Goal: Answer question/provide support: Share knowledge or assist other users

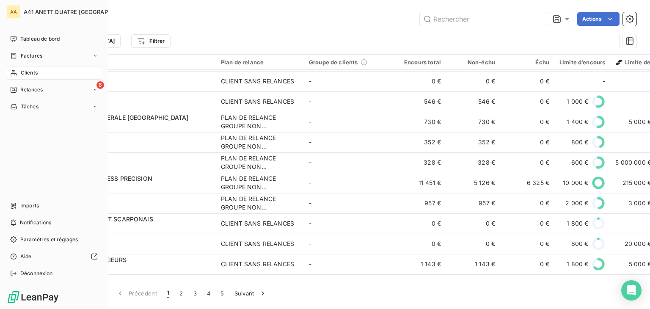
scroll to position [424, 0]
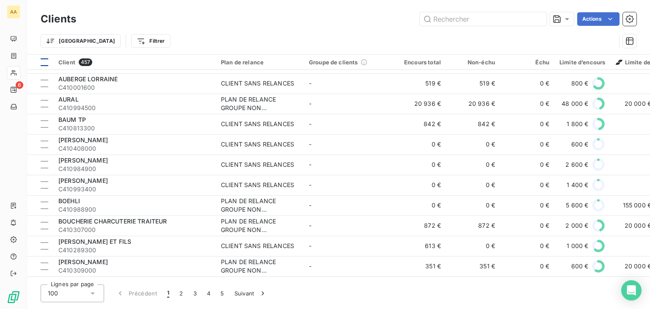
click at [44, 60] on div at bounding box center [45, 62] width 8 height 8
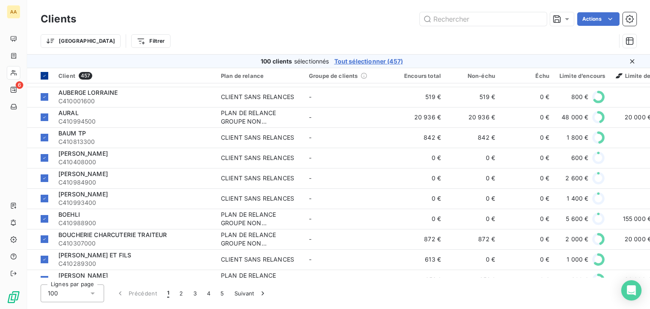
click at [44, 60] on div "100 clients sélectionnés Tout sélectionner (457)" at bounding box center [332, 61] width 583 height 8
click at [42, 73] on icon at bounding box center [44, 75] width 5 height 5
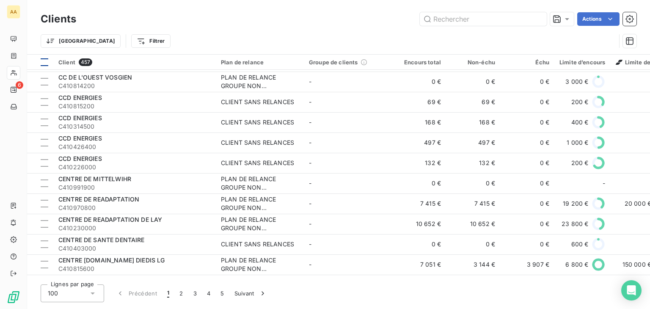
scroll to position [1271, 0]
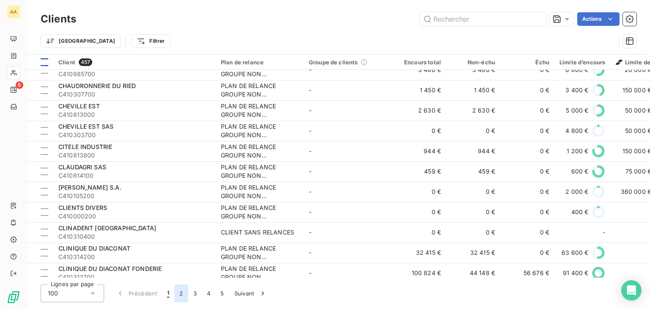
click at [177, 292] on button "2" at bounding box center [181, 294] width 14 height 18
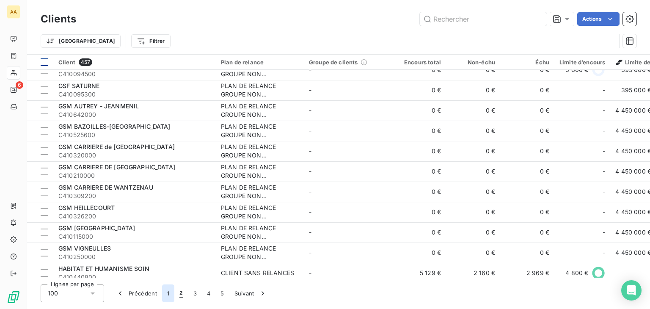
click at [167, 293] on button "1" at bounding box center [168, 294] width 12 height 18
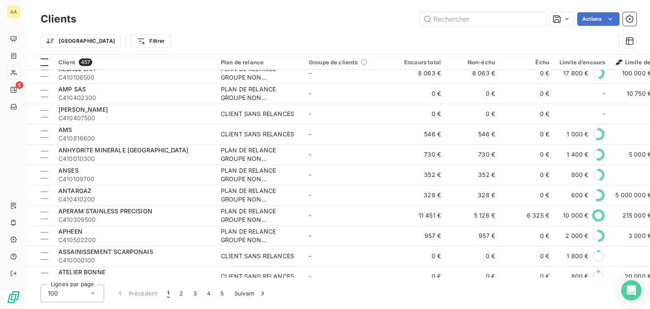
scroll to position [424, 0]
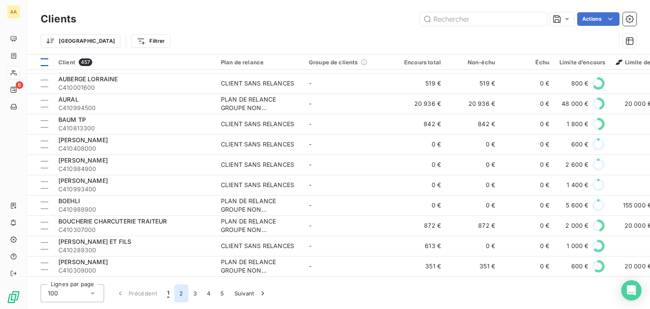
click at [181, 296] on button "2" at bounding box center [181, 294] width 14 height 18
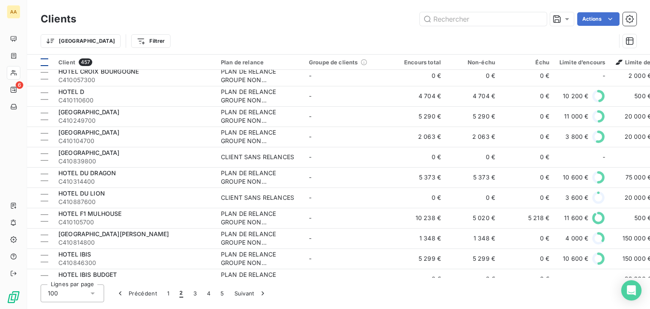
scroll to position [1828, 0]
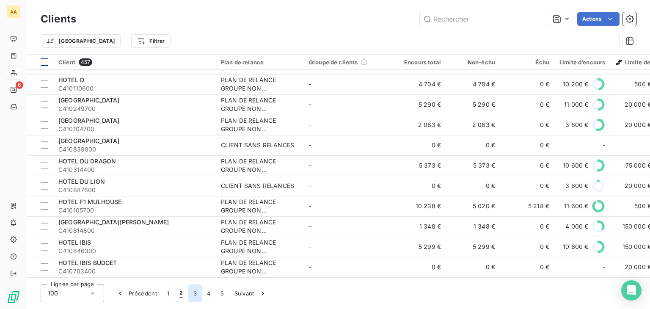
click at [193, 295] on button "3" at bounding box center [195, 294] width 14 height 18
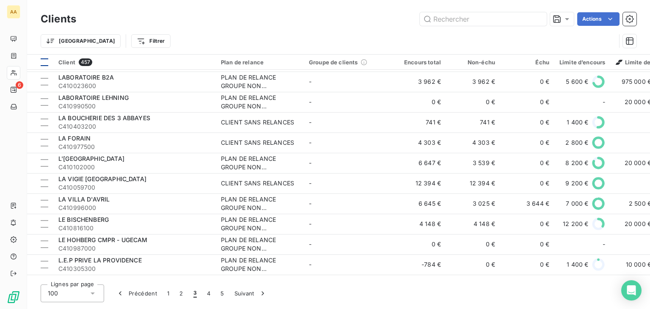
scroll to position [812, 0]
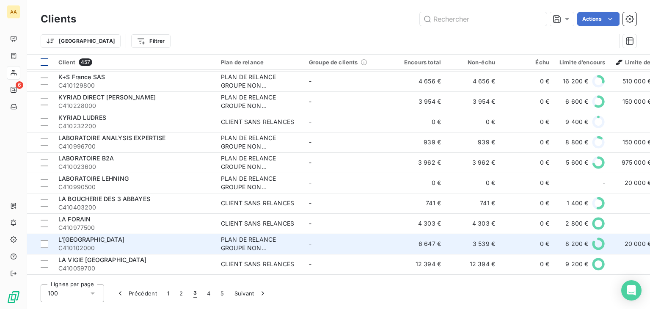
click at [113, 243] on div "L'[GEOGRAPHIC_DATA]" at bounding box center [134, 239] width 152 height 8
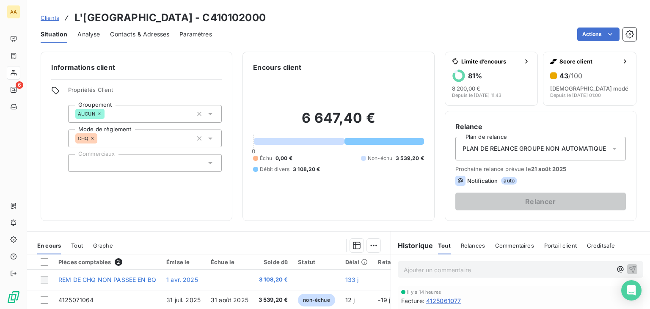
scroll to position [127, 0]
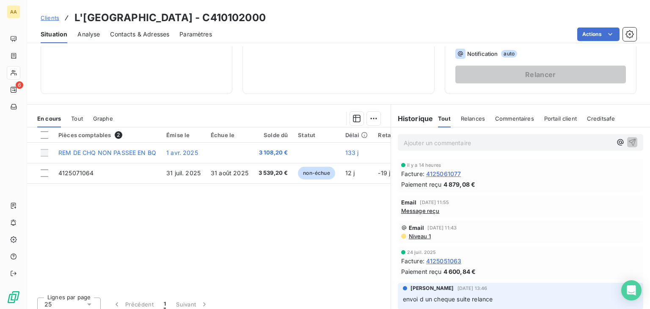
click at [415, 144] on p "Ajouter un commentaire ﻿" at bounding box center [508, 143] width 208 height 11
click at [628, 141] on icon "button" at bounding box center [632, 142] width 8 height 8
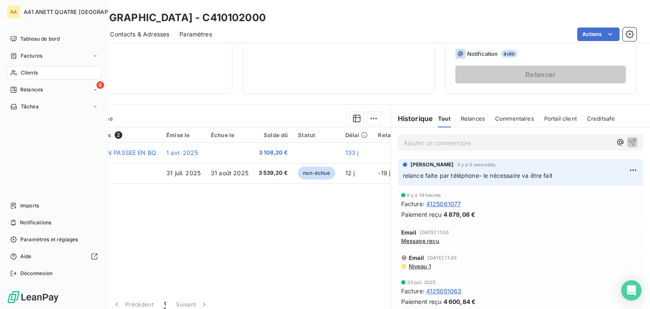
click at [29, 70] on span "Clients" at bounding box center [29, 73] width 17 height 8
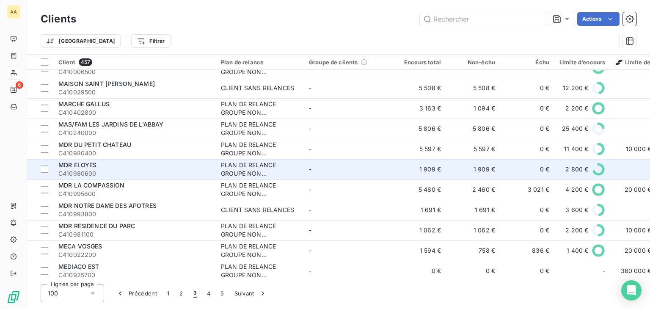
scroll to position [1482, 0]
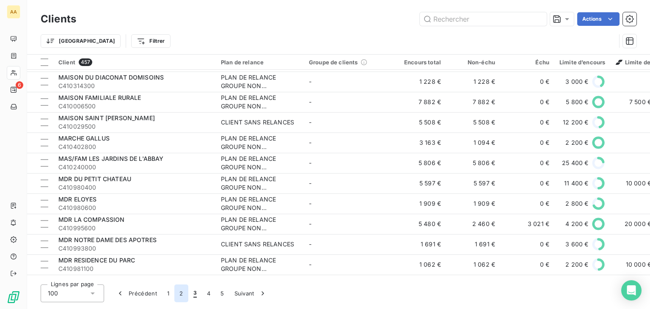
click at [180, 294] on button "2" at bounding box center [181, 294] width 14 height 18
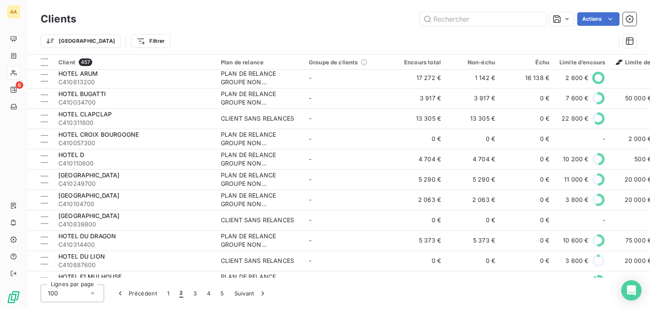
scroll to position [1701, 0]
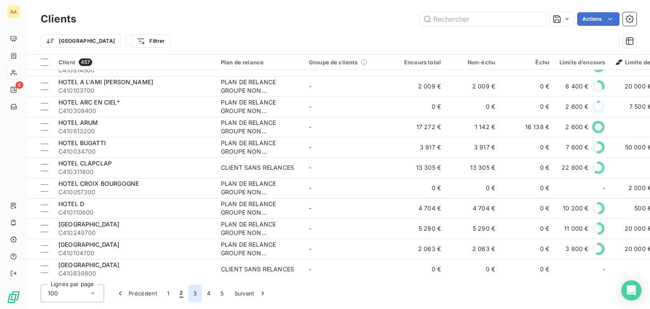
click at [196, 289] on button "3" at bounding box center [195, 294] width 14 height 18
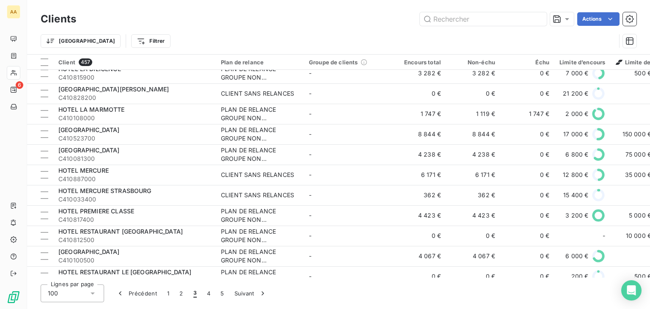
scroll to position [7, 0]
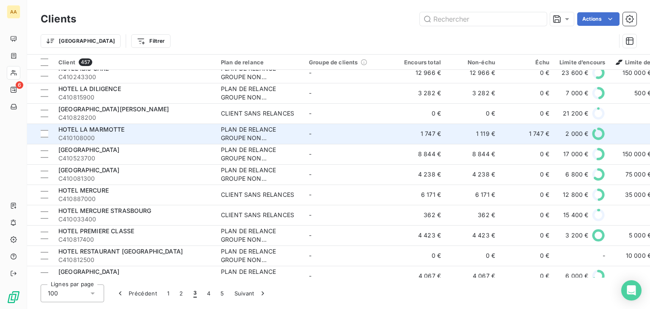
click at [126, 127] on div "HOTEL LA MARMOTTE" at bounding box center [134, 129] width 152 height 8
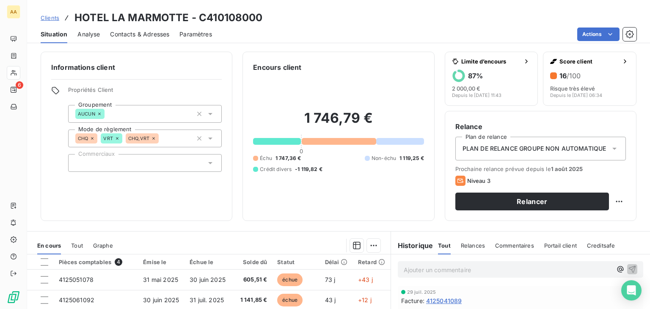
click at [466, 272] on p "Ajouter un commentaire ﻿" at bounding box center [508, 270] width 208 height 11
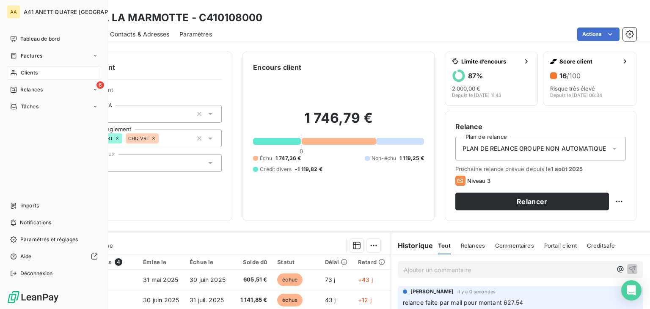
click at [34, 72] on span "Clients" at bounding box center [29, 73] width 17 height 8
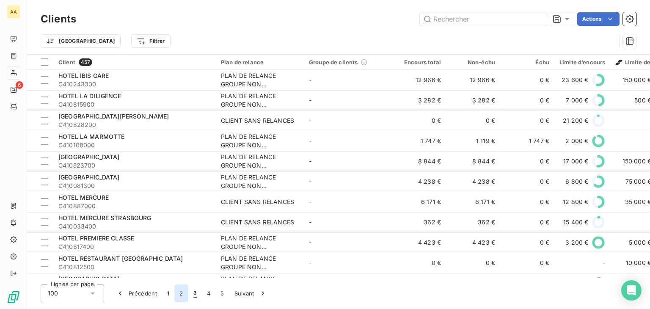
click at [182, 293] on button "2" at bounding box center [181, 294] width 14 height 18
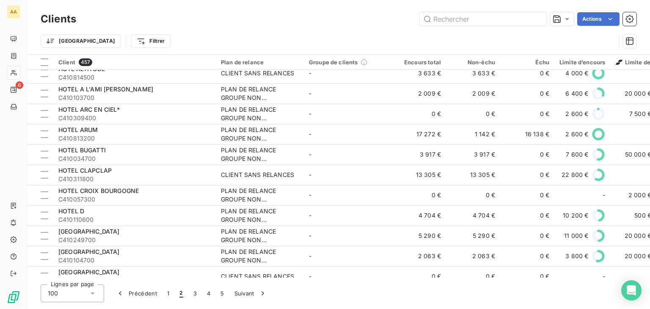
scroll to position [1828, 0]
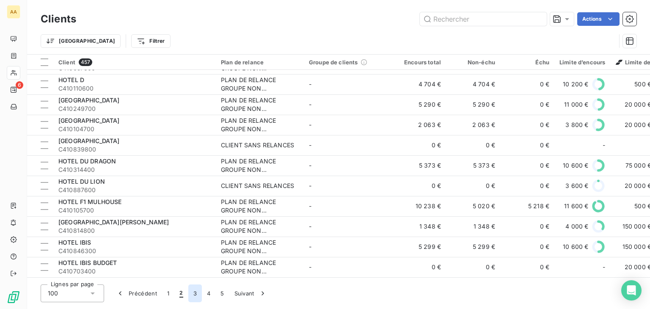
click at [193, 294] on button "3" at bounding box center [195, 294] width 14 height 18
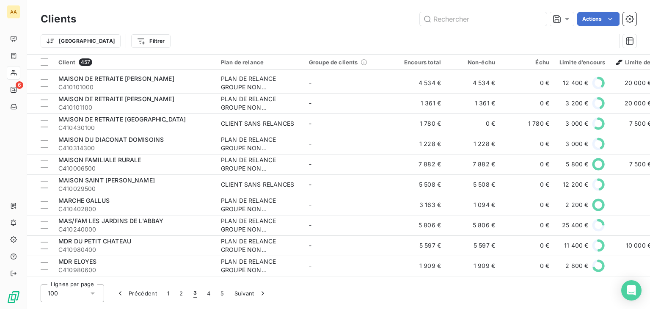
scroll to position [1447, 0]
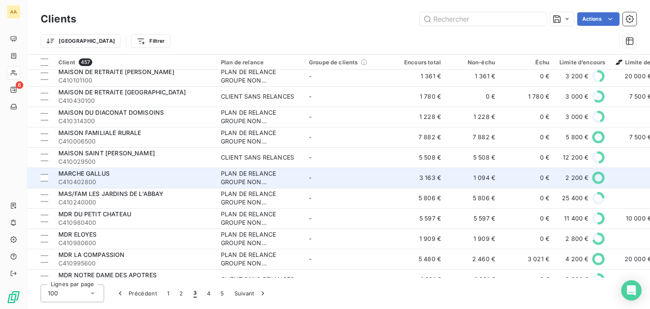
click at [168, 179] on span "C410402800" at bounding box center [134, 182] width 152 height 8
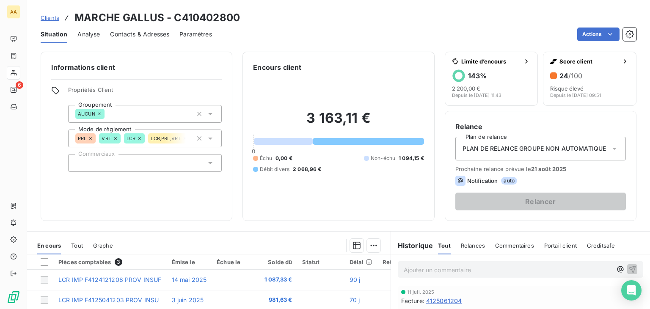
scroll to position [42, 0]
click at [432, 271] on p "Ajouter un commentaire ﻿" at bounding box center [508, 270] width 208 height 11
click at [527, 268] on p "relance faite pour un montant de 2068.96" at bounding box center [508, 270] width 208 height 10
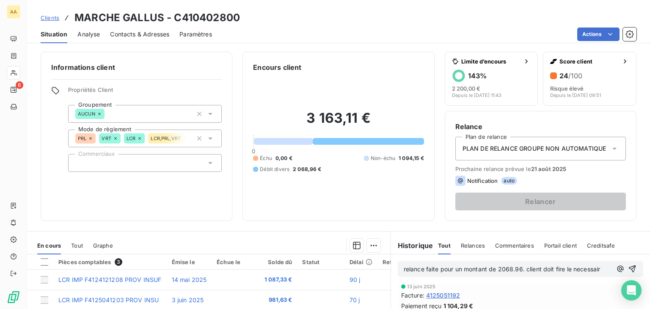
scroll to position [51, 0]
drag, startPoint x: 555, startPoint y: 269, endPoint x: 559, endPoint y: 277, distance: 8.1
click at [559, 274] on p "relance faite pour un montant de 2068.96. client doit fire le nécessaire" at bounding box center [508, 270] width 208 height 10
click at [555, 268] on span "relance faite pour un montant de 2068.96. client doit fire le nécessaire" at bounding box center [504, 269] width 200 height 7
click at [580, 274] on p "relance faite pour un montant de 2068.96. client doit fiare le nécessaire" at bounding box center [508, 270] width 208 height 10
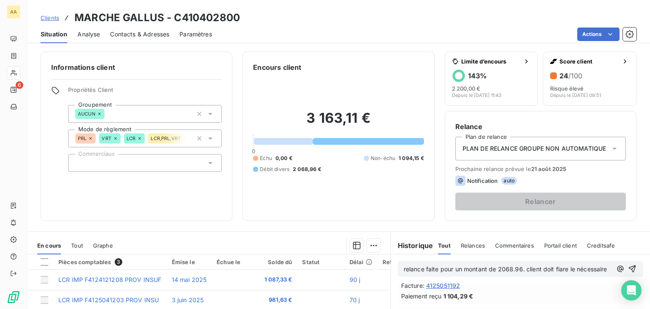
drag, startPoint x: 542, startPoint y: 291, endPoint x: 539, endPoint y: 283, distance: 8.6
click at [540, 284] on div "relance faite pour un montant de 2068.96. client doit fiare le nécessaire" at bounding box center [520, 269] width 259 height 29
drag, startPoint x: 556, startPoint y: 269, endPoint x: 537, endPoint y: 272, distance: 19.3
click at [534, 274] on p "relance faite pour un montant de 2068.96. client doit fiare le nécessaire" at bounding box center [508, 270] width 208 height 10
click at [559, 269] on span "relance faite pour un montant de 2068.96. client doit fiare le nécessaire" at bounding box center [506, 269] width 204 height 7
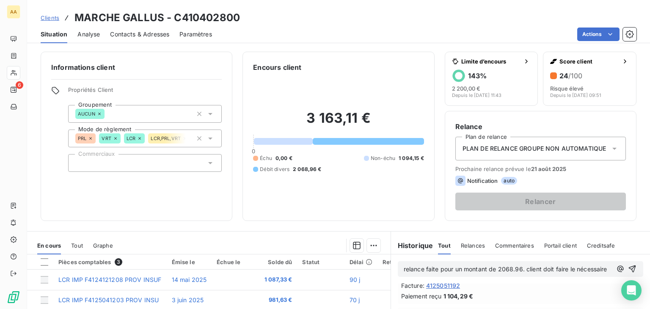
scroll to position [178, 0]
click at [629, 271] on icon "button" at bounding box center [632, 269] width 7 height 7
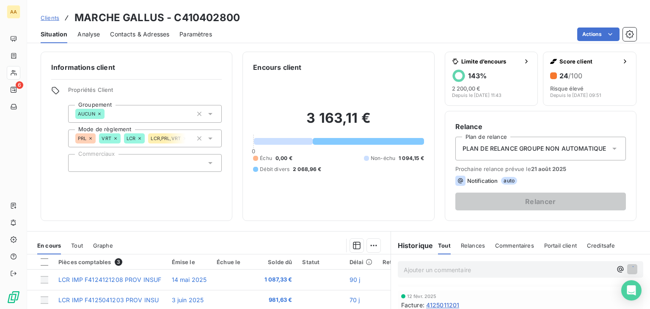
scroll to position [199, 0]
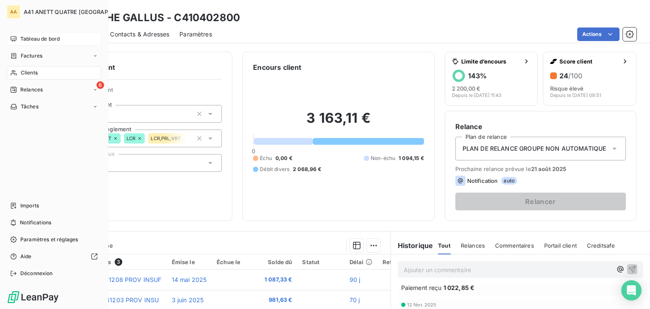
click at [35, 37] on span "Tableau de bord" at bounding box center [39, 39] width 39 height 8
